Goal: Information Seeking & Learning: Find specific fact

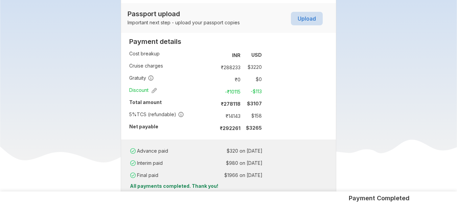
scroll to position [447, 0]
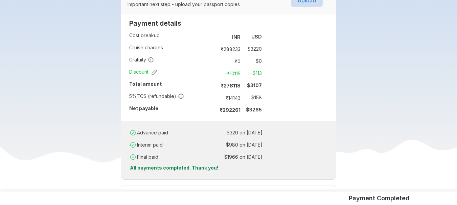
click at [231, 93] on td "₹ 14143" at bounding box center [229, 97] width 28 height 9
copy td "14143"
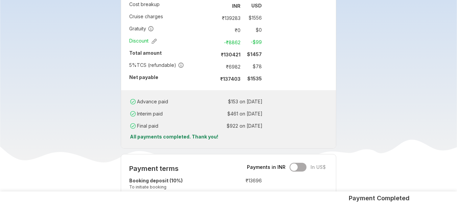
scroll to position [420, 0]
click at [233, 61] on td "₹ 6982" at bounding box center [229, 65] width 28 height 9
copy td "6982"
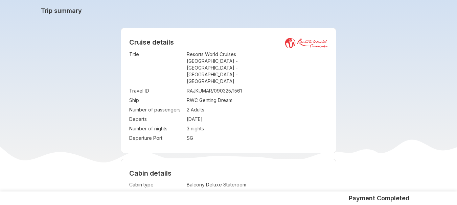
scroll to position [27, 0]
